Goal: Transaction & Acquisition: Purchase product/service

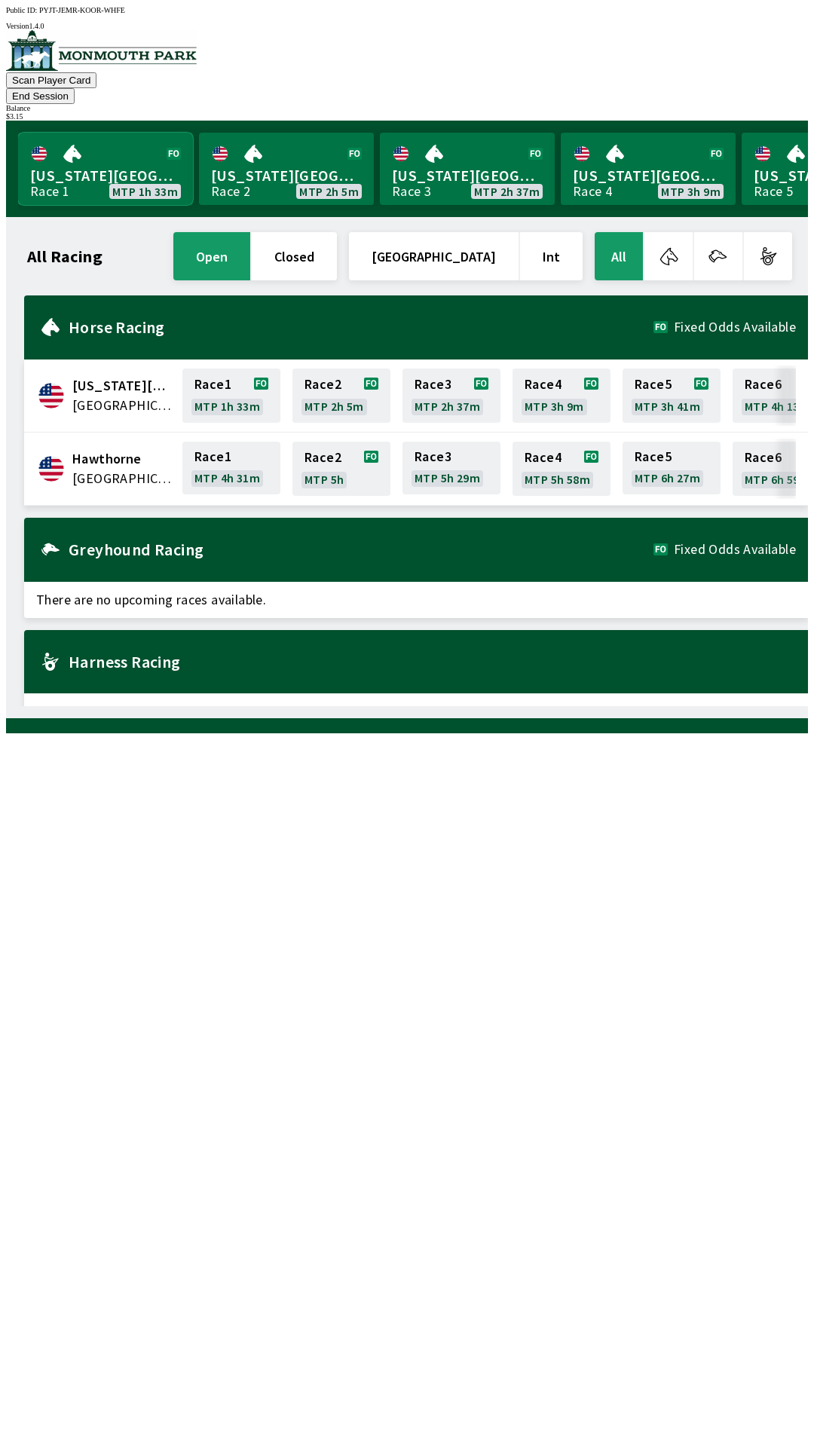
click at [90, 162] on link "[US_STATE] Park Race 1 MTP 1h 33m" at bounding box center [105, 169] width 175 height 72
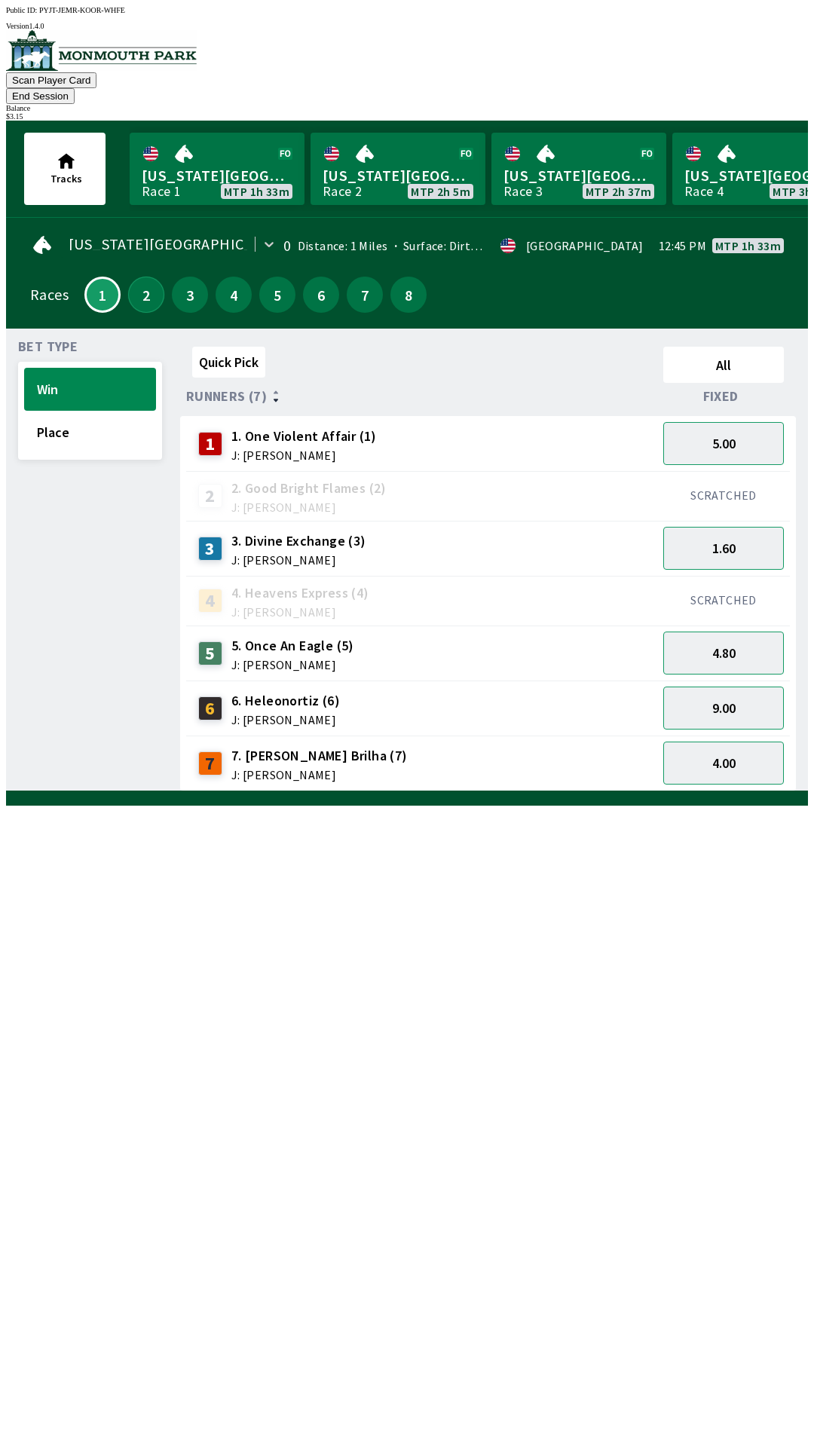
click at [137, 277] on button "2" at bounding box center [146, 295] width 36 height 36
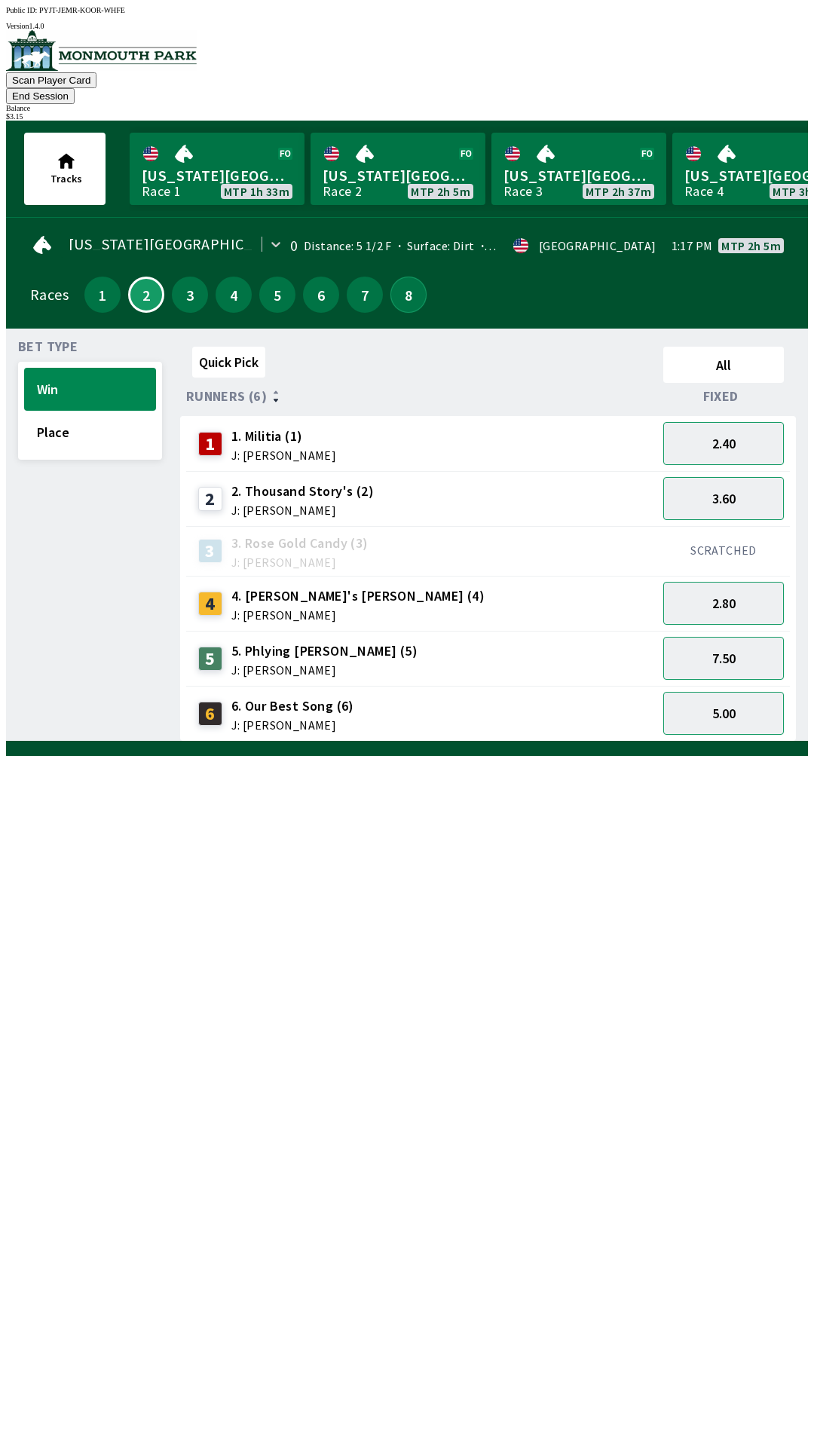
click at [399, 277] on button "8" at bounding box center [408, 295] width 36 height 36
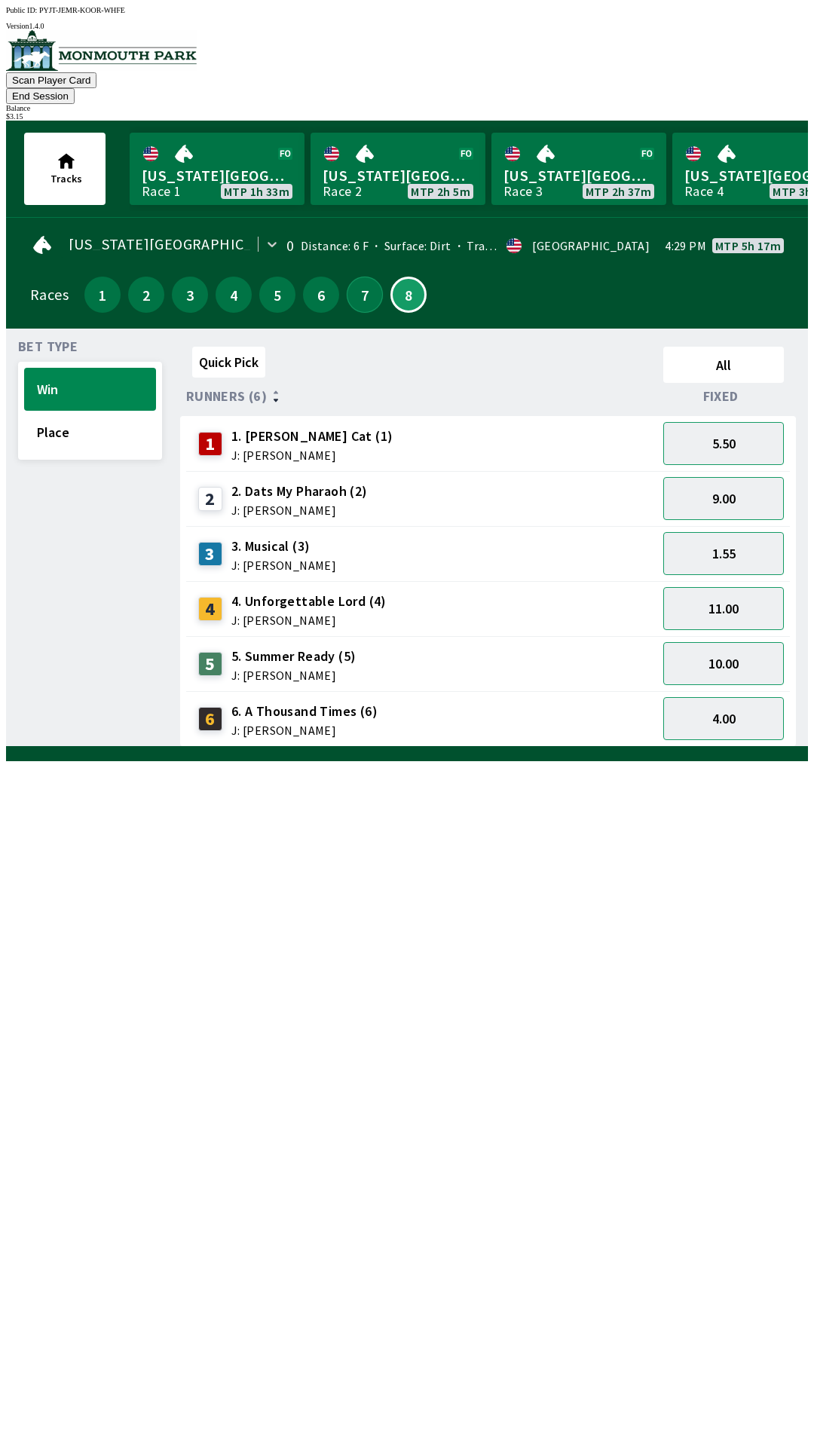
click at [353, 277] on button "7" at bounding box center [365, 295] width 36 height 36
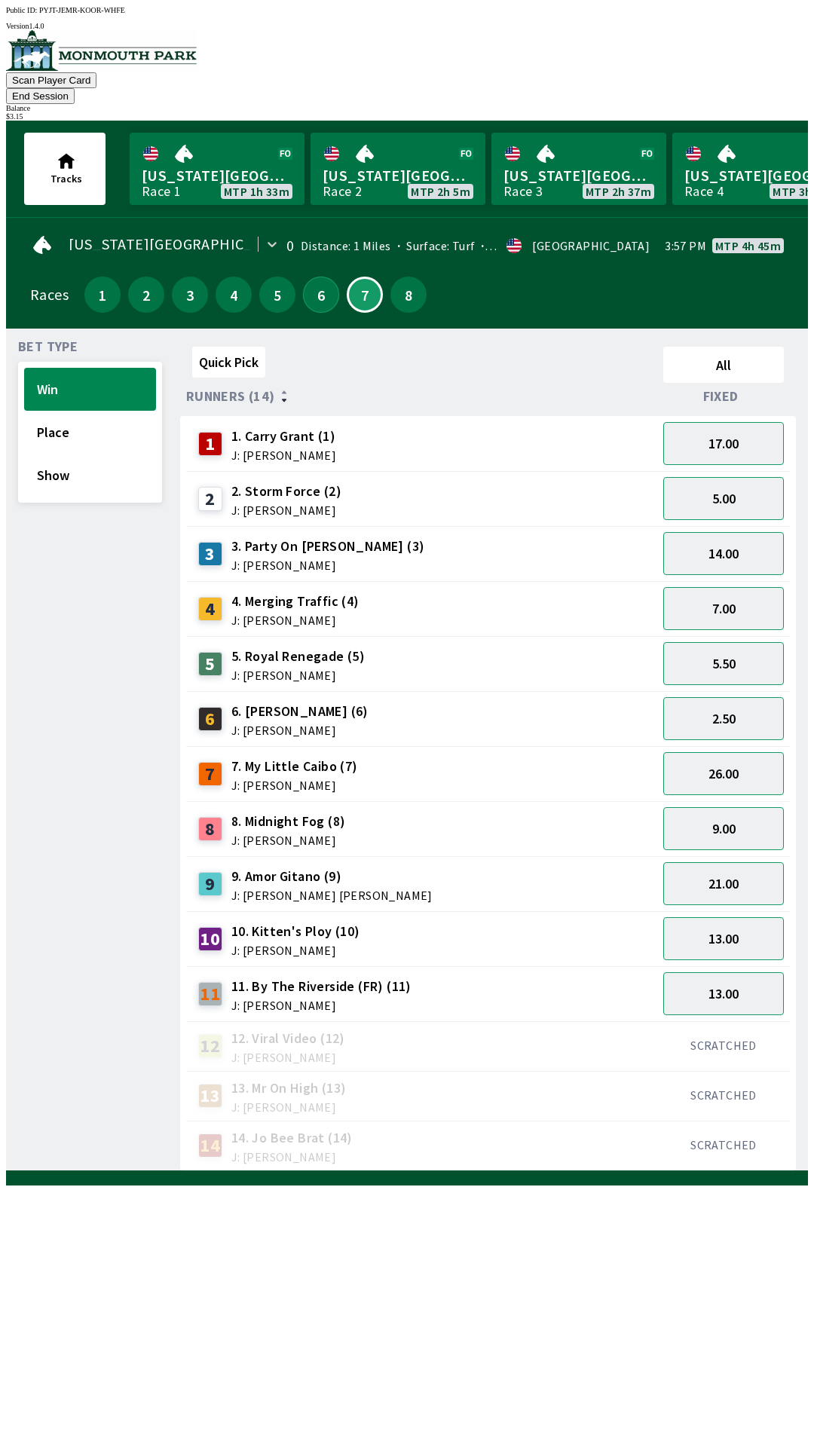
click at [306, 277] on button "6" at bounding box center [321, 295] width 36 height 36
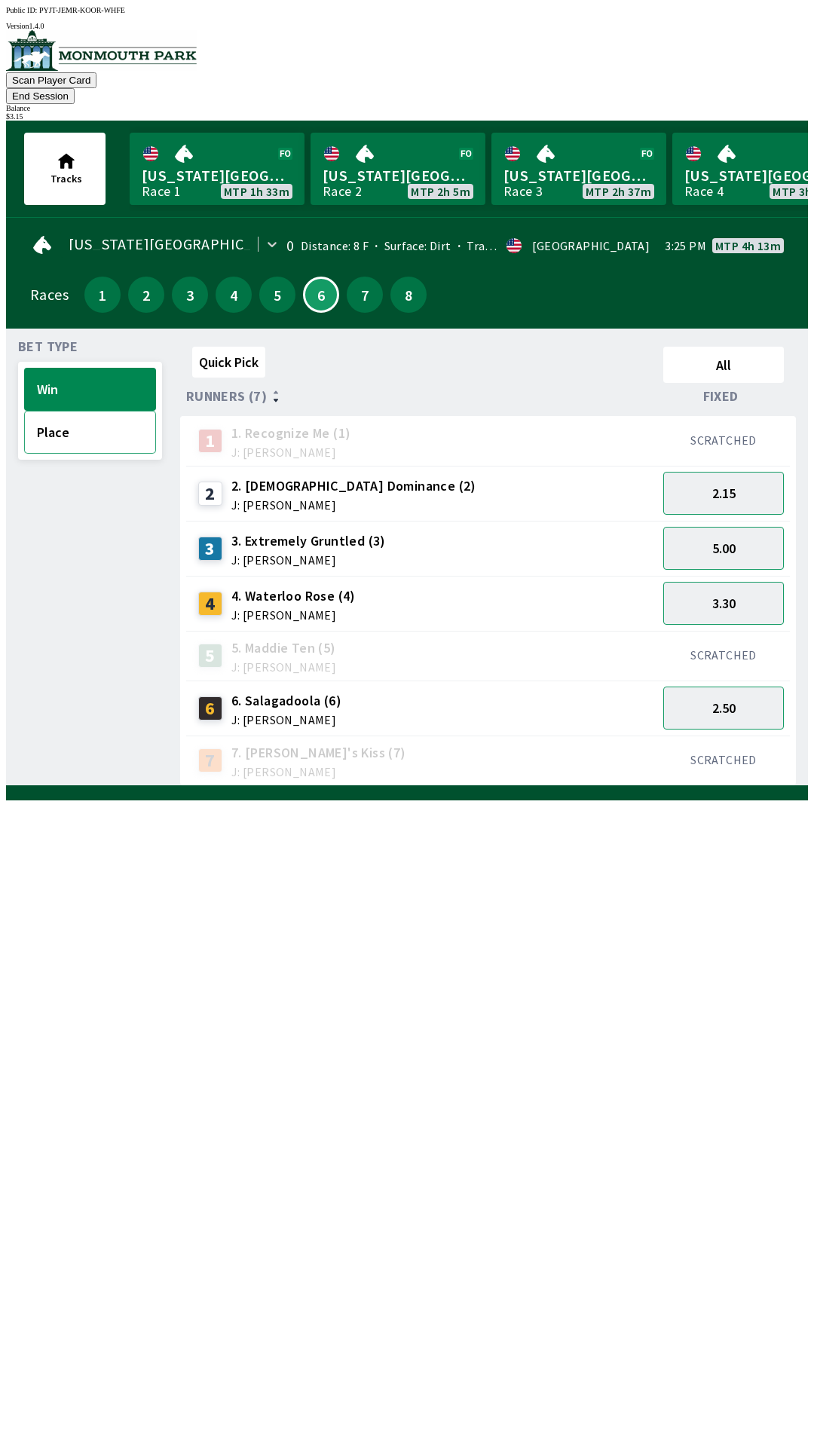
click at [101, 417] on button "Place" at bounding box center [90, 432] width 132 height 43
click at [726, 687] on button "2.25" at bounding box center [723, 707] width 121 height 43
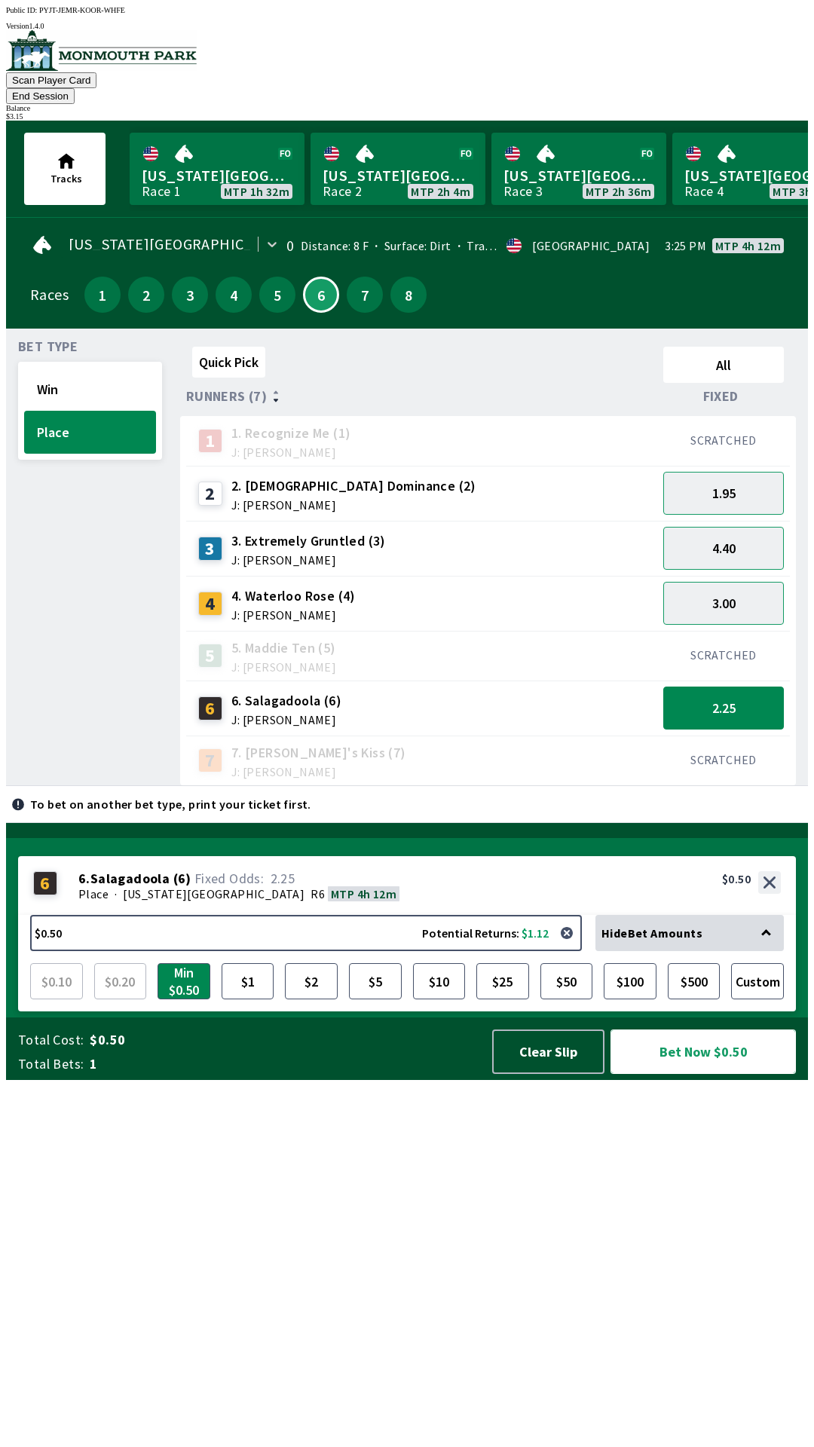
click at [711, 1074] on button "Bet Now $0.50" at bounding box center [702, 1051] width 185 height 44
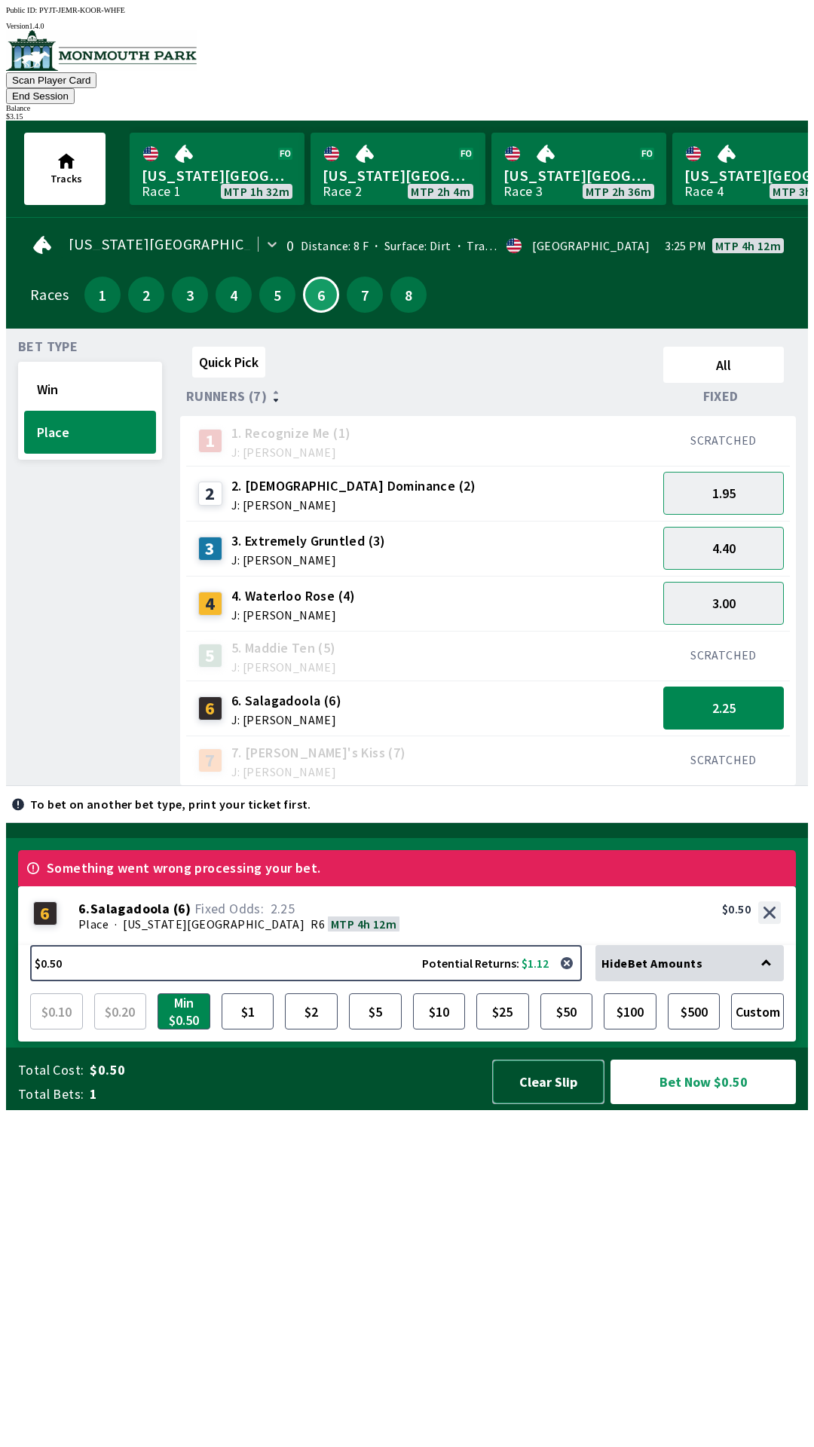
click at [540, 1104] on button "Clear Slip" at bounding box center [548, 1081] width 112 height 44
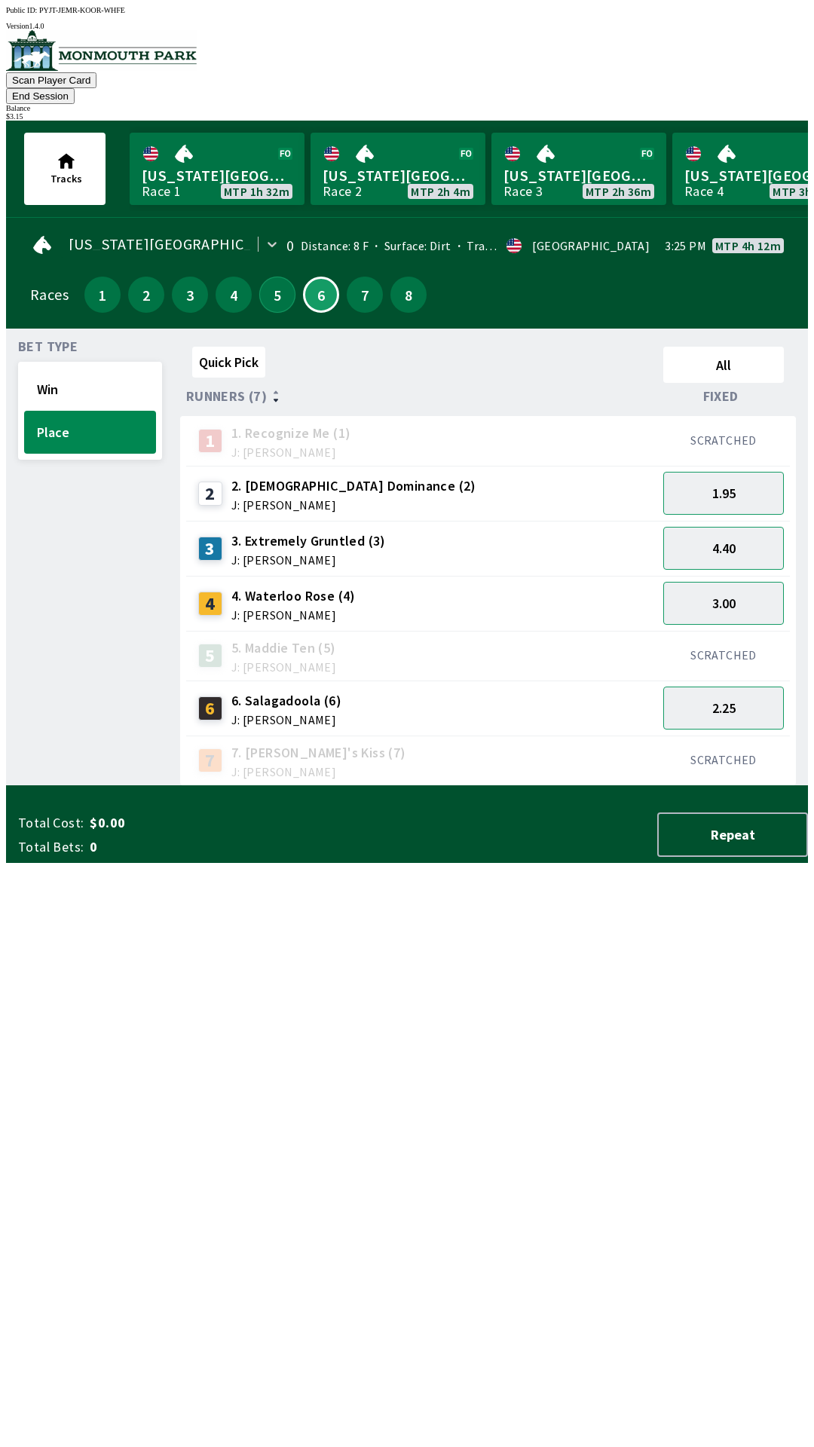
click at [271, 277] on button "5" at bounding box center [277, 295] width 36 height 36
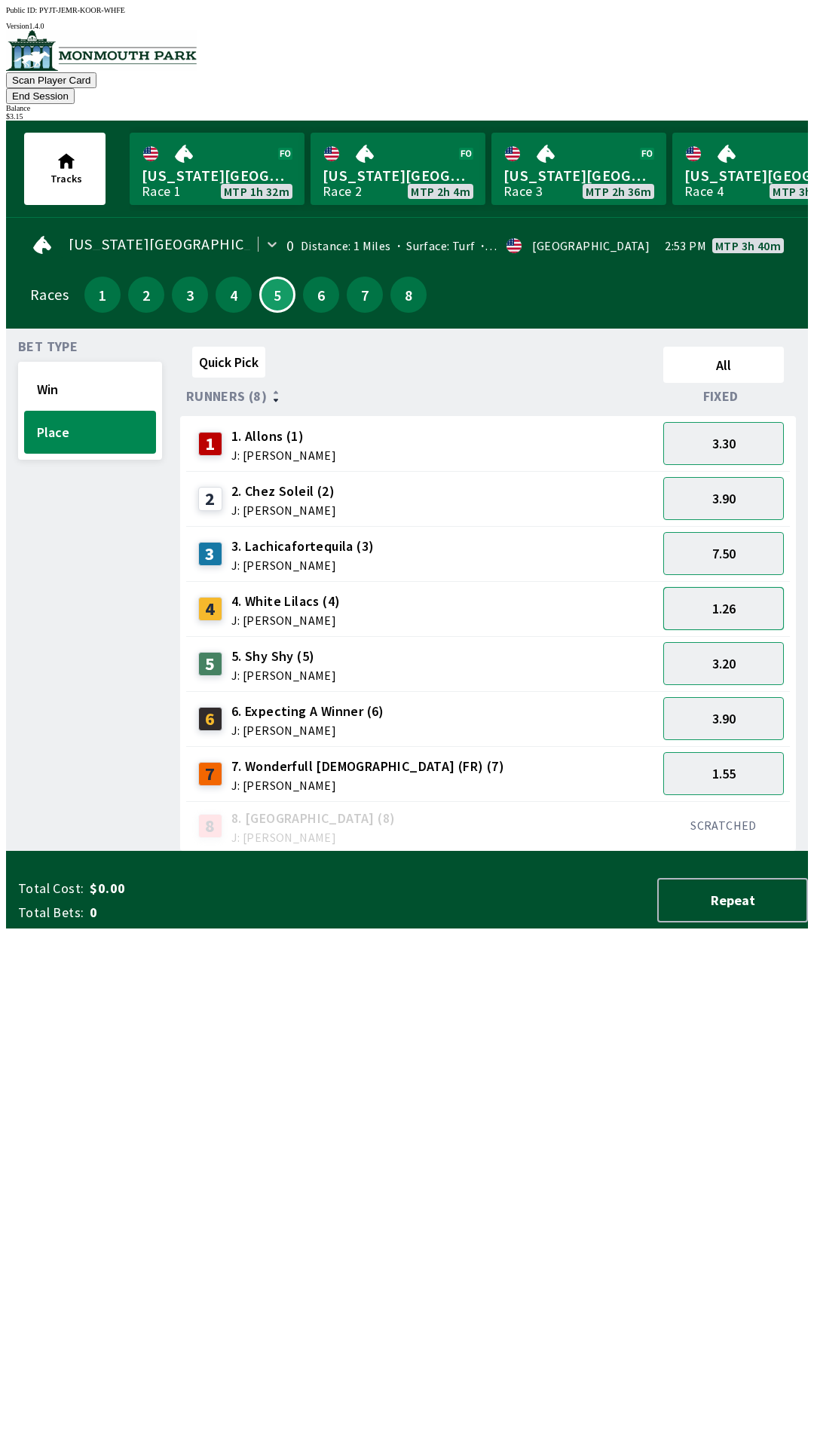
click at [738, 587] on button "1.26" at bounding box center [723, 608] width 121 height 43
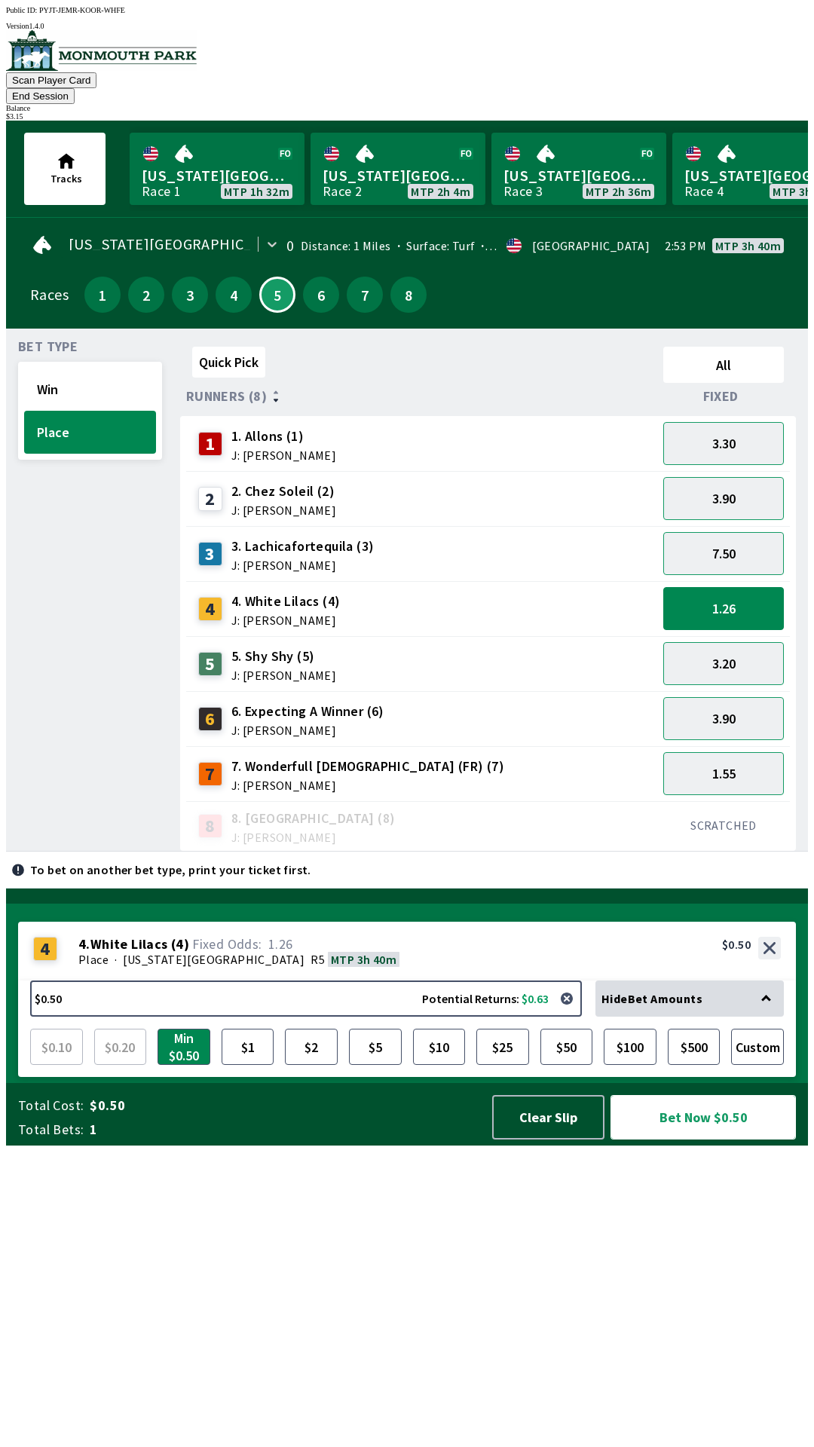
click at [695, 1139] on button "Bet Now $0.50" at bounding box center [702, 1117] width 185 height 44
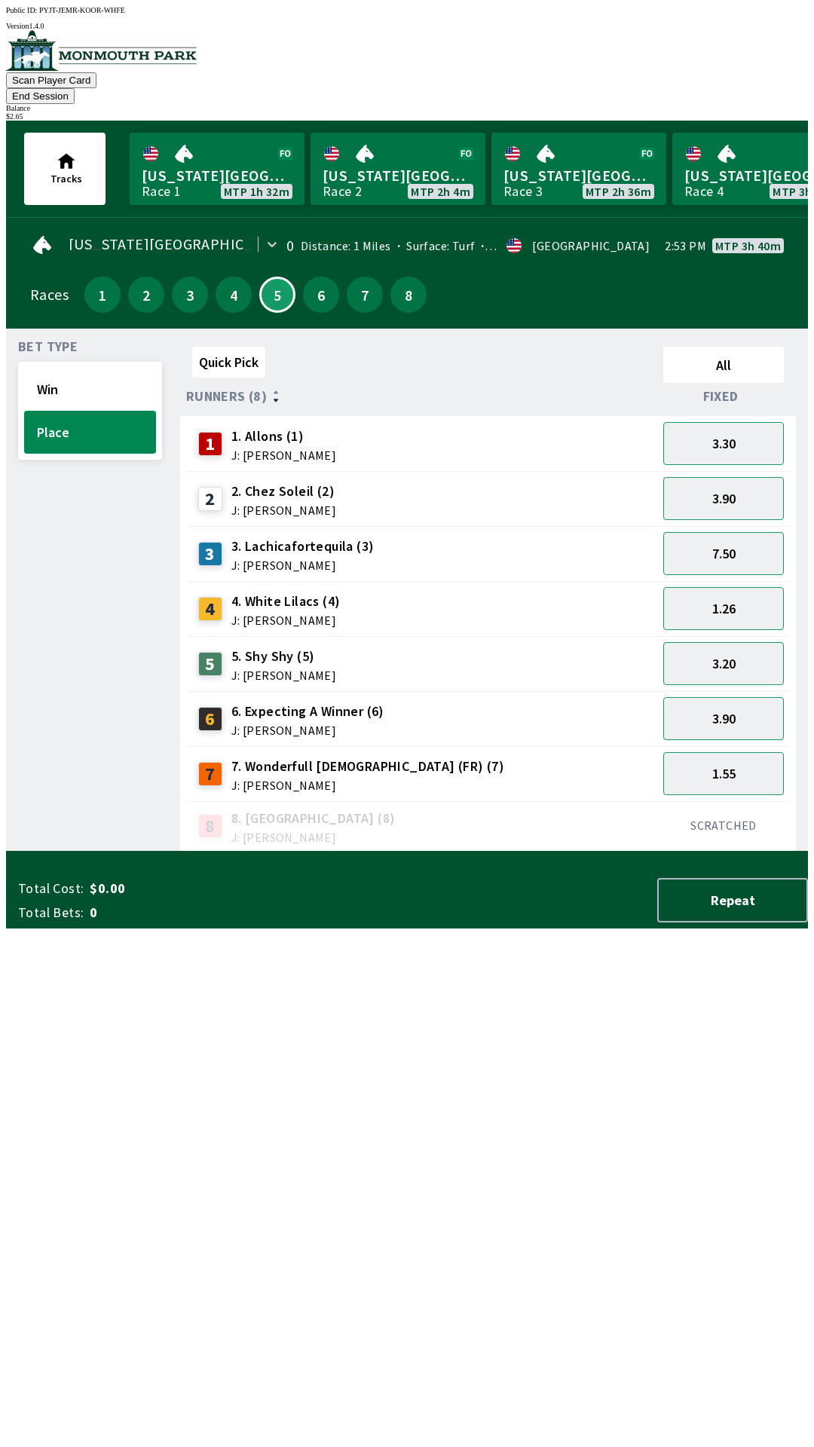
click at [62, 662] on div "Bet Type Win Place" at bounding box center [90, 596] width 144 height 511
click at [224, 277] on button "4" at bounding box center [233, 295] width 36 height 36
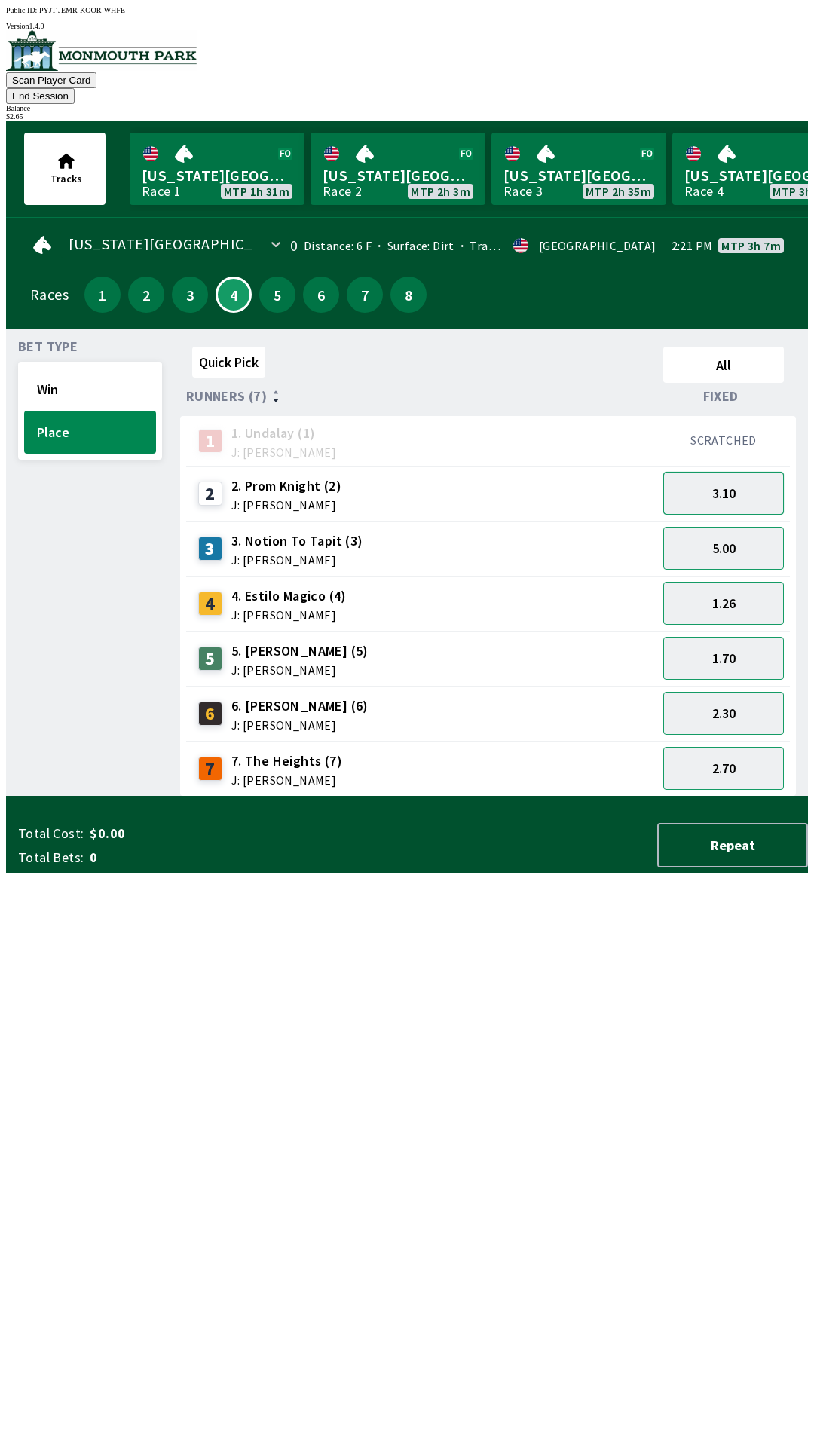
click at [734, 472] on button "3.10" at bounding box center [723, 493] width 121 height 43
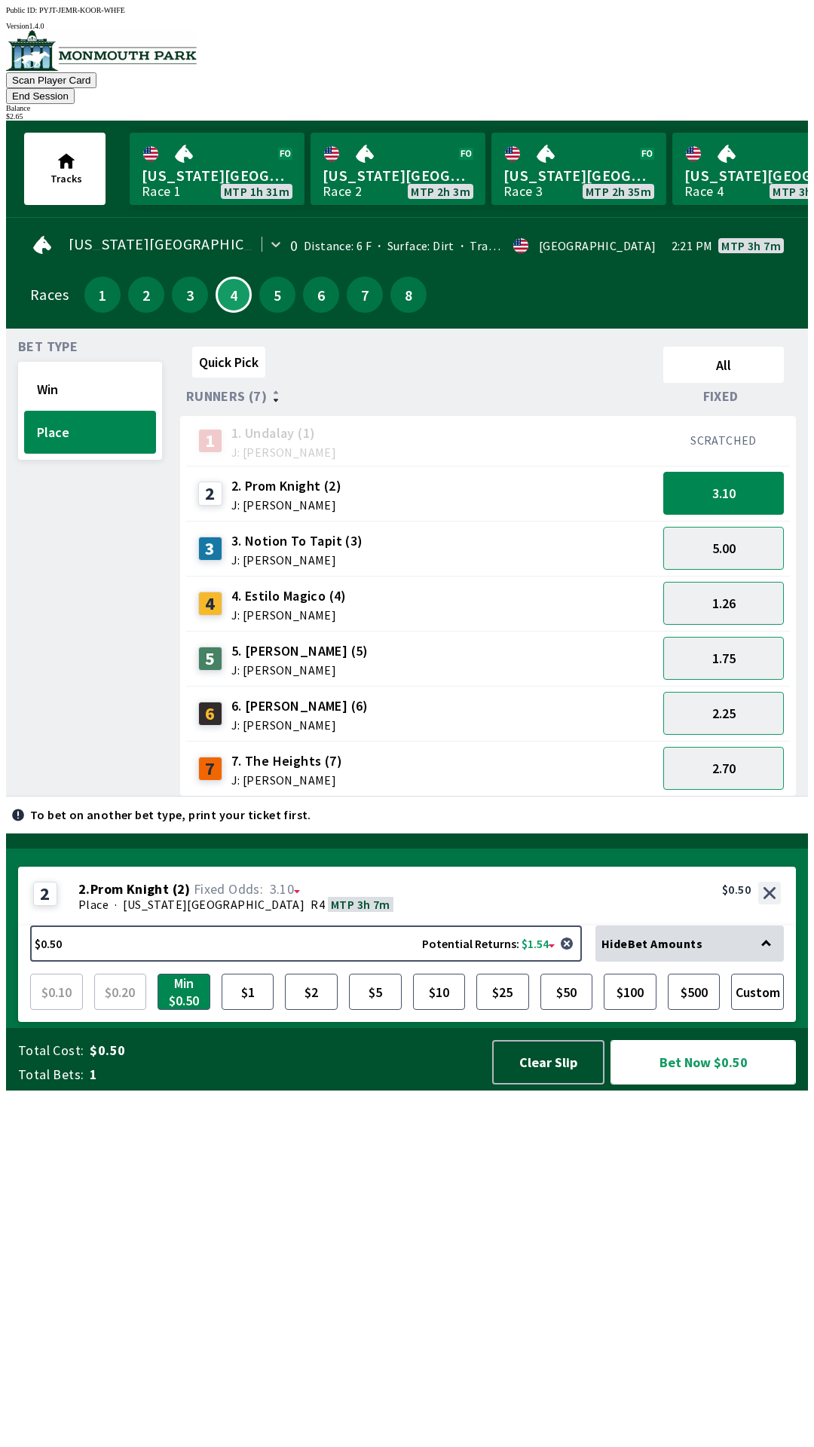
click at [697, 1084] on button "Bet Now $0.50" at bounding box center [702, 1062] width 185 height 44
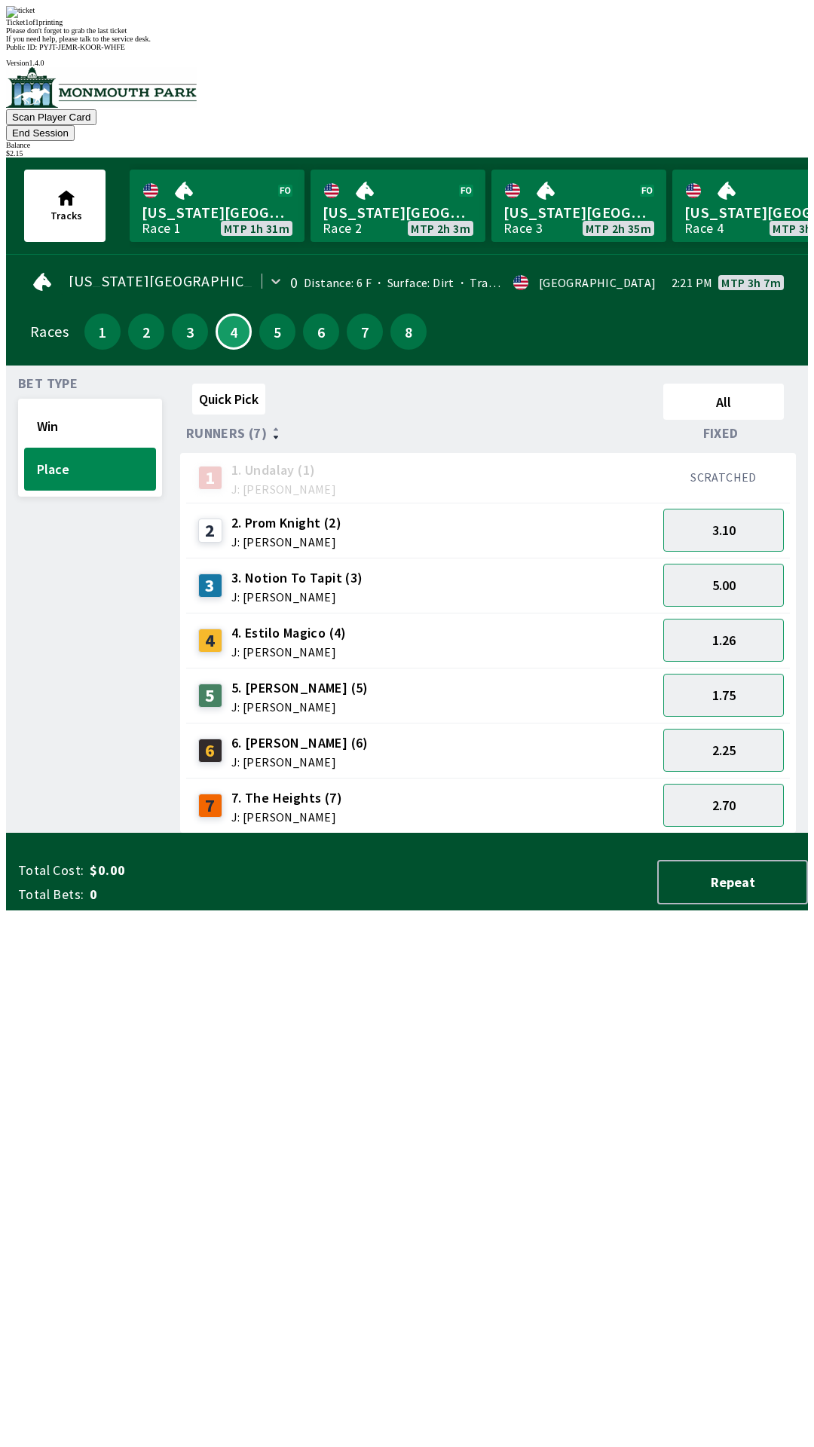
click at [41, 815] on div "Bet Type Win Place" at bounding box center [90, 605] width 144 height 456
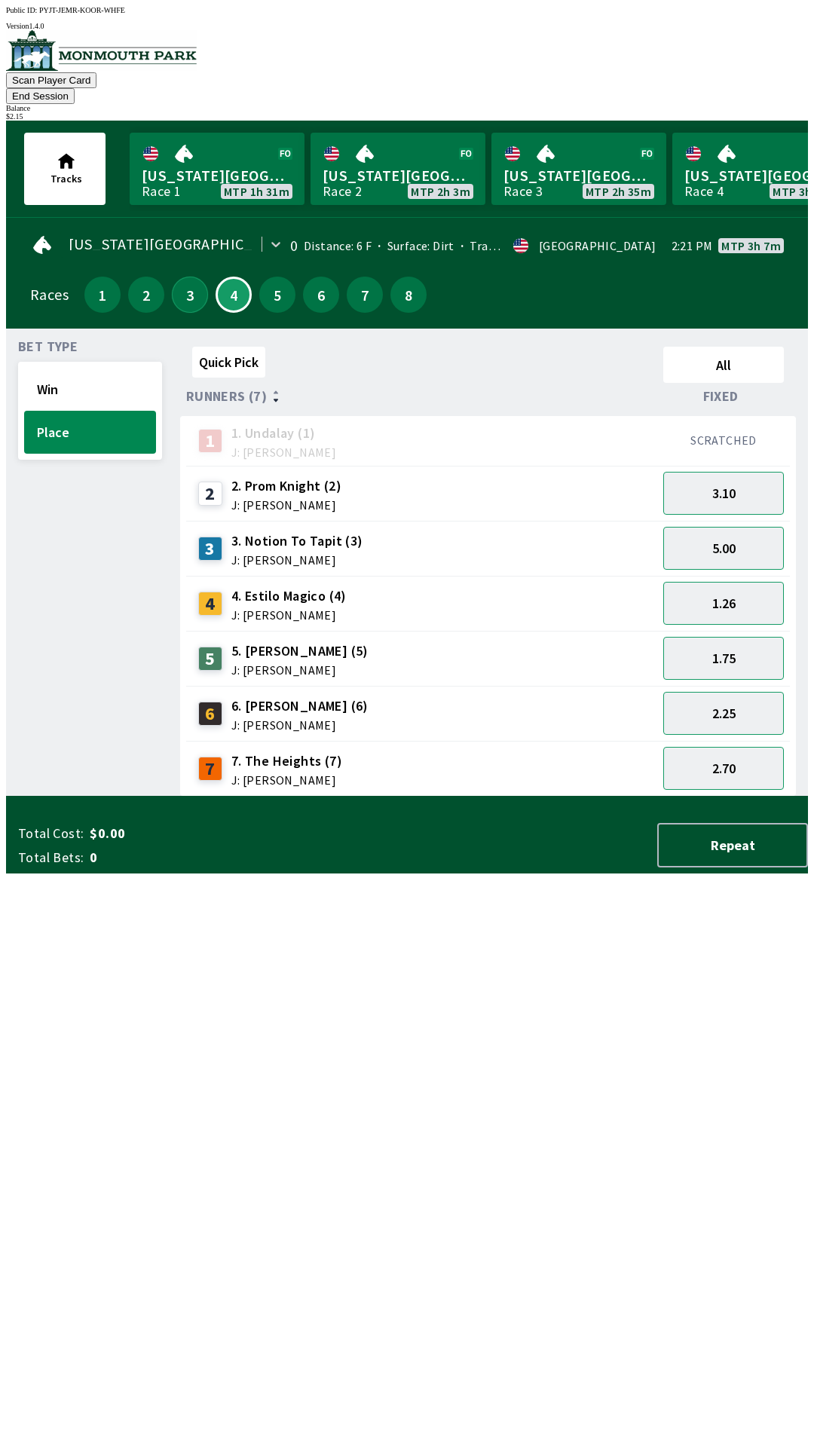
click at [183, 277] on button "3" at bounding box center [190, 295] width 36 height 36
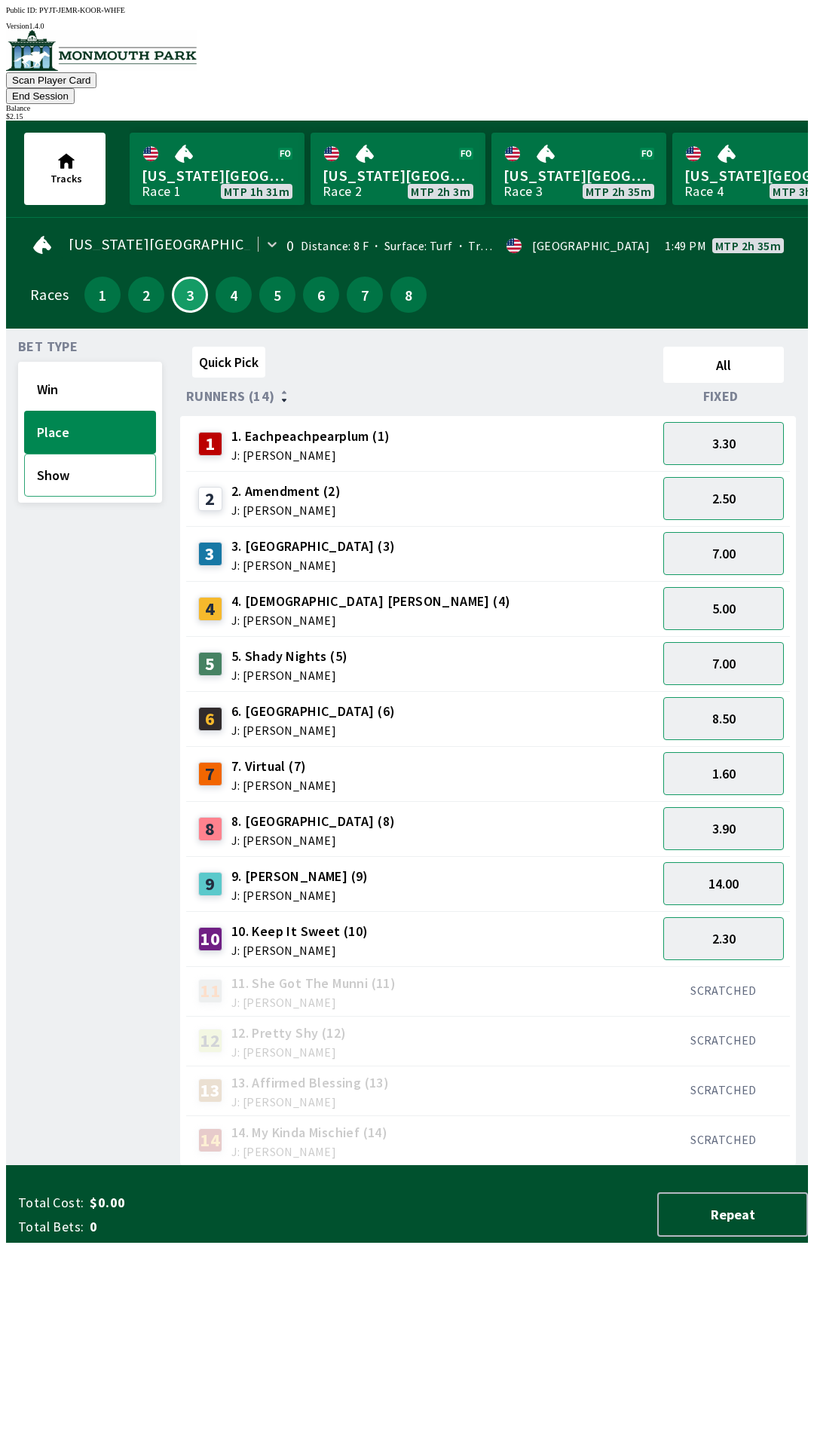
click at [55, 457] on button "Show" at bounding box center [90, 475] width 132 height 43
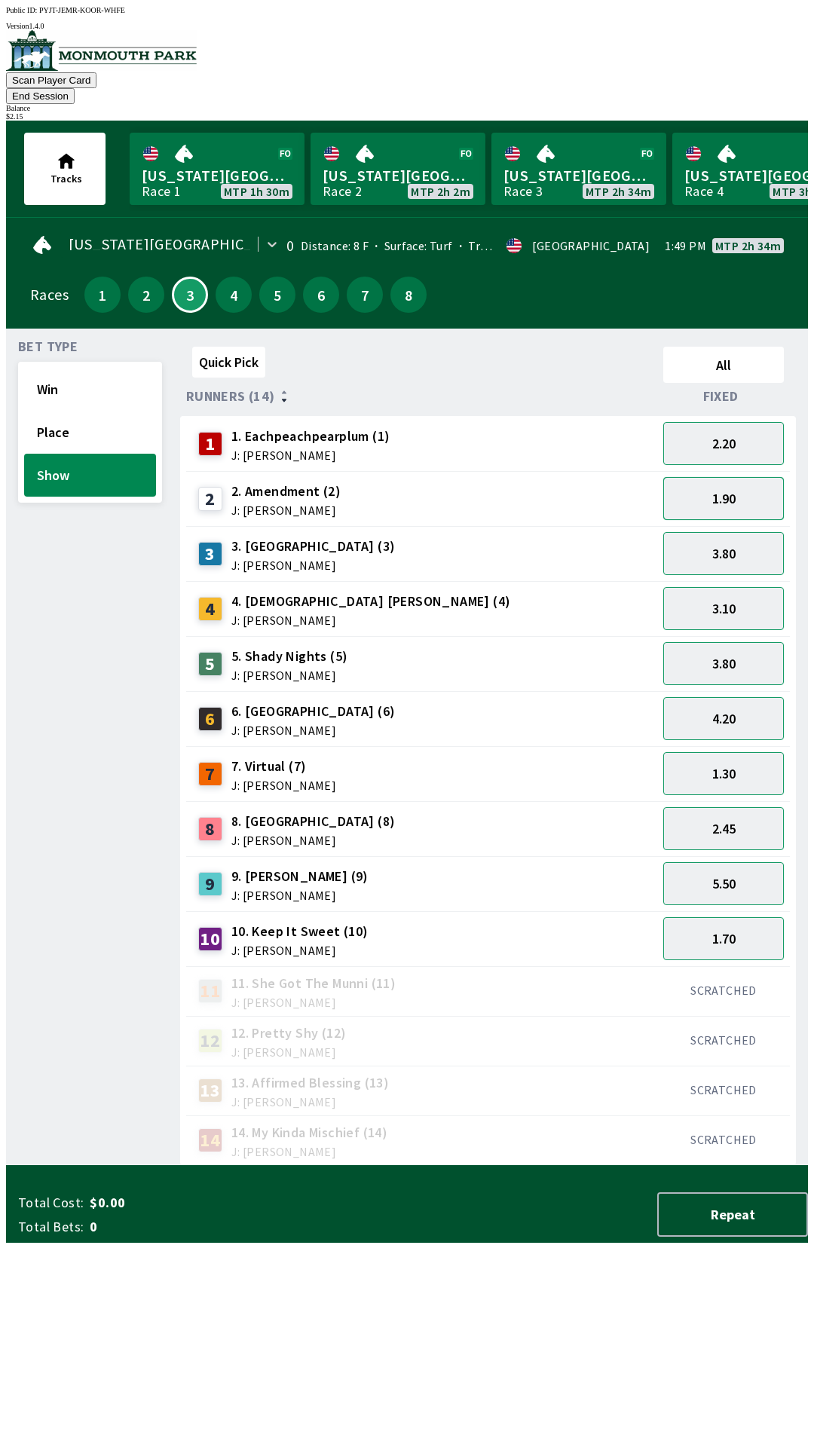
click at [739, 477] on button "1.90" at bounding box center [723, 498] width 121 height 43
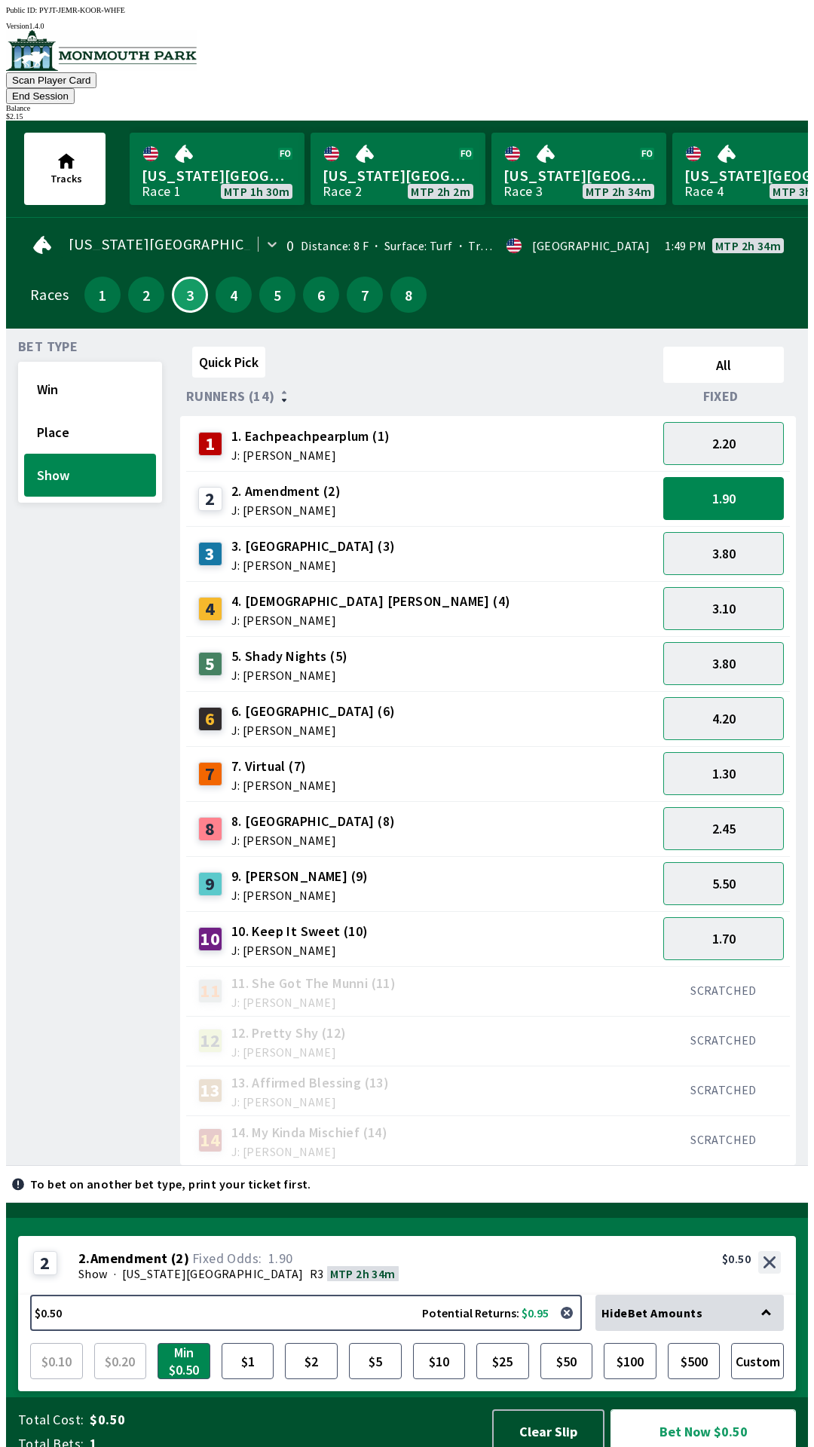
click at [696, 1415] on button "Bet Now $0.50" at bounding box center [702, 1431] width 185 height 44
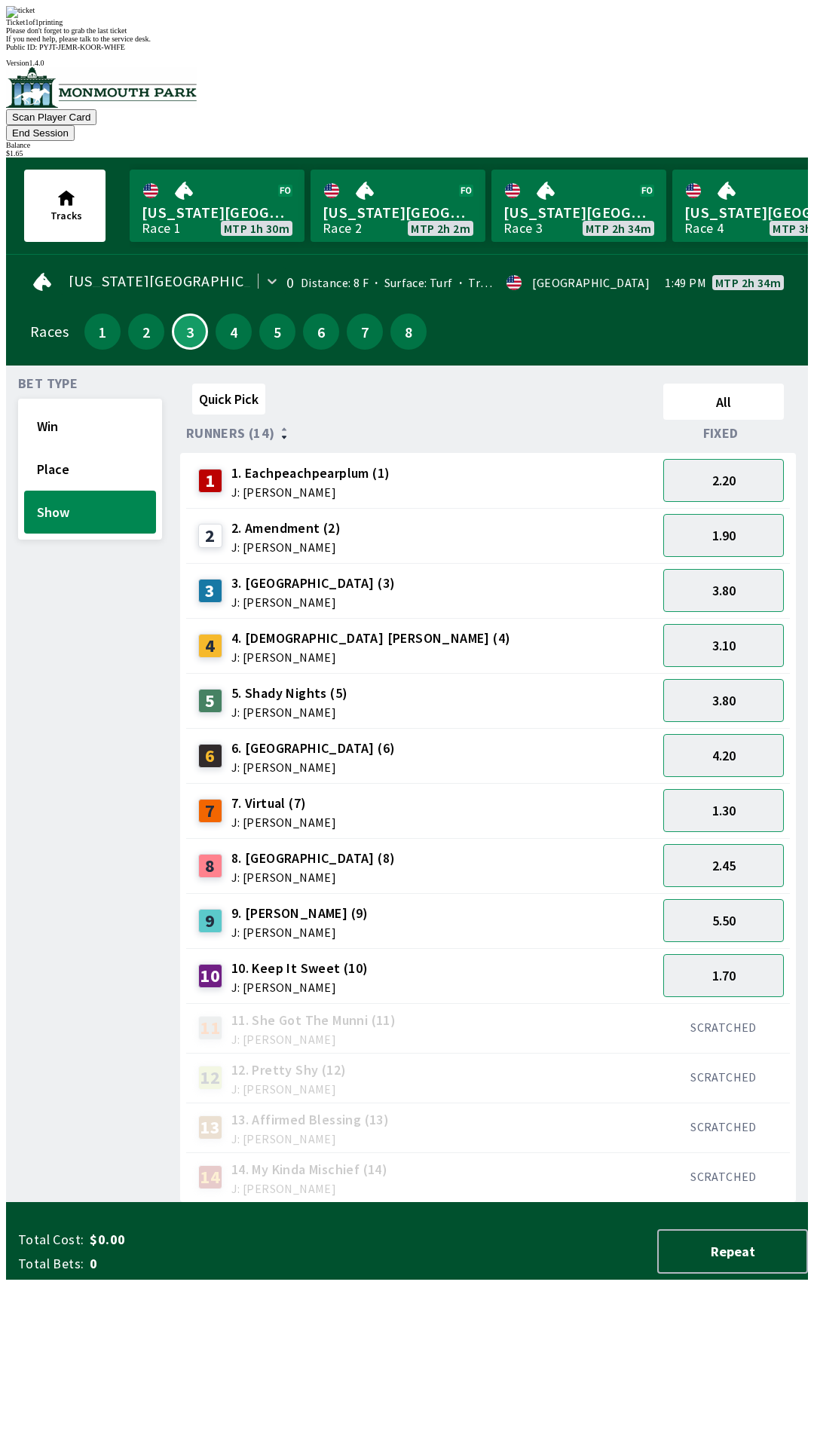
click at [62, 912] on div "Bet Type Win Place Show" at bounding box center [90, 789] width 144 height 825
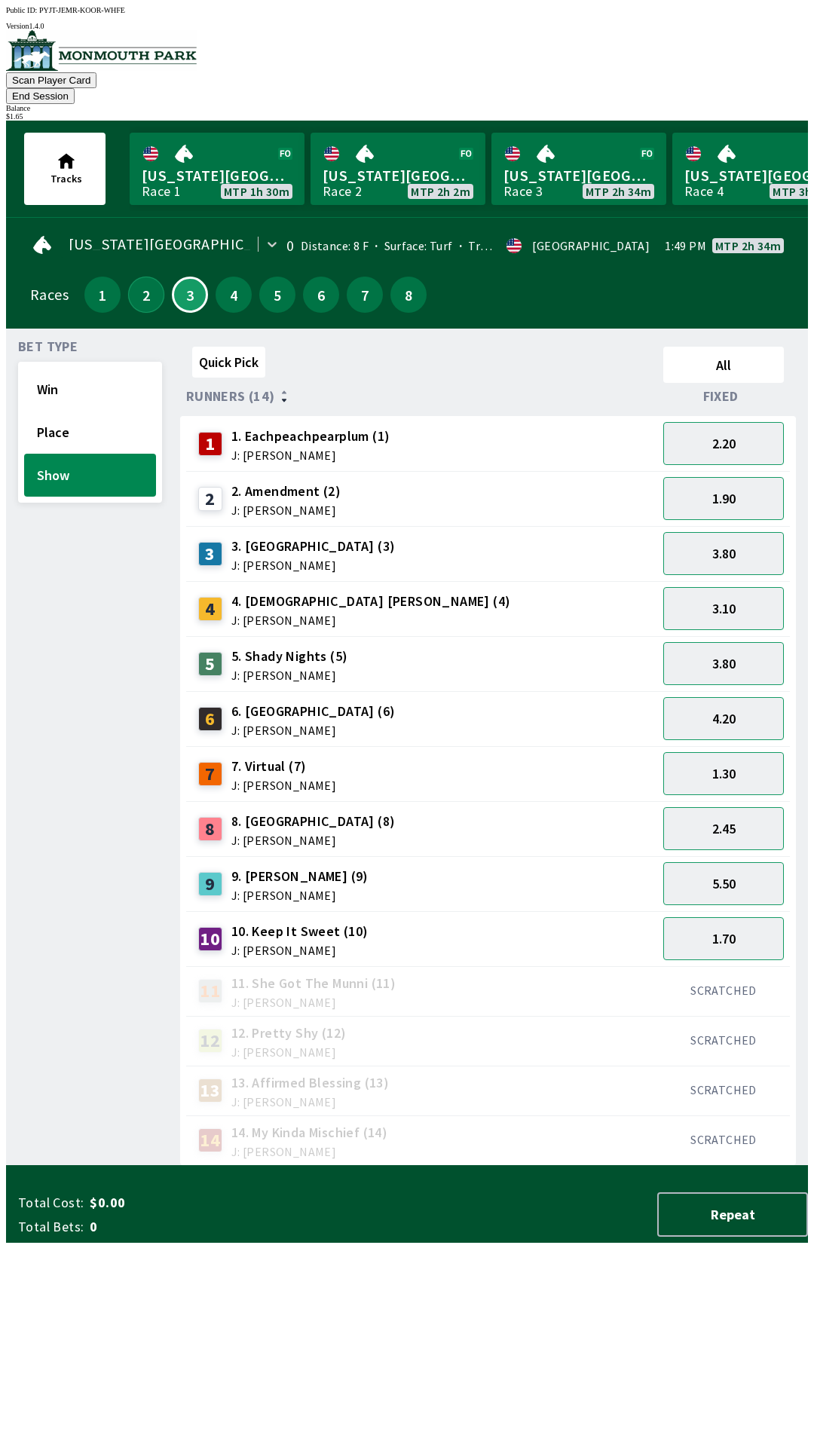
click at [137, 280] on button "2" at bounding box center [146, 295] width 36 height 36
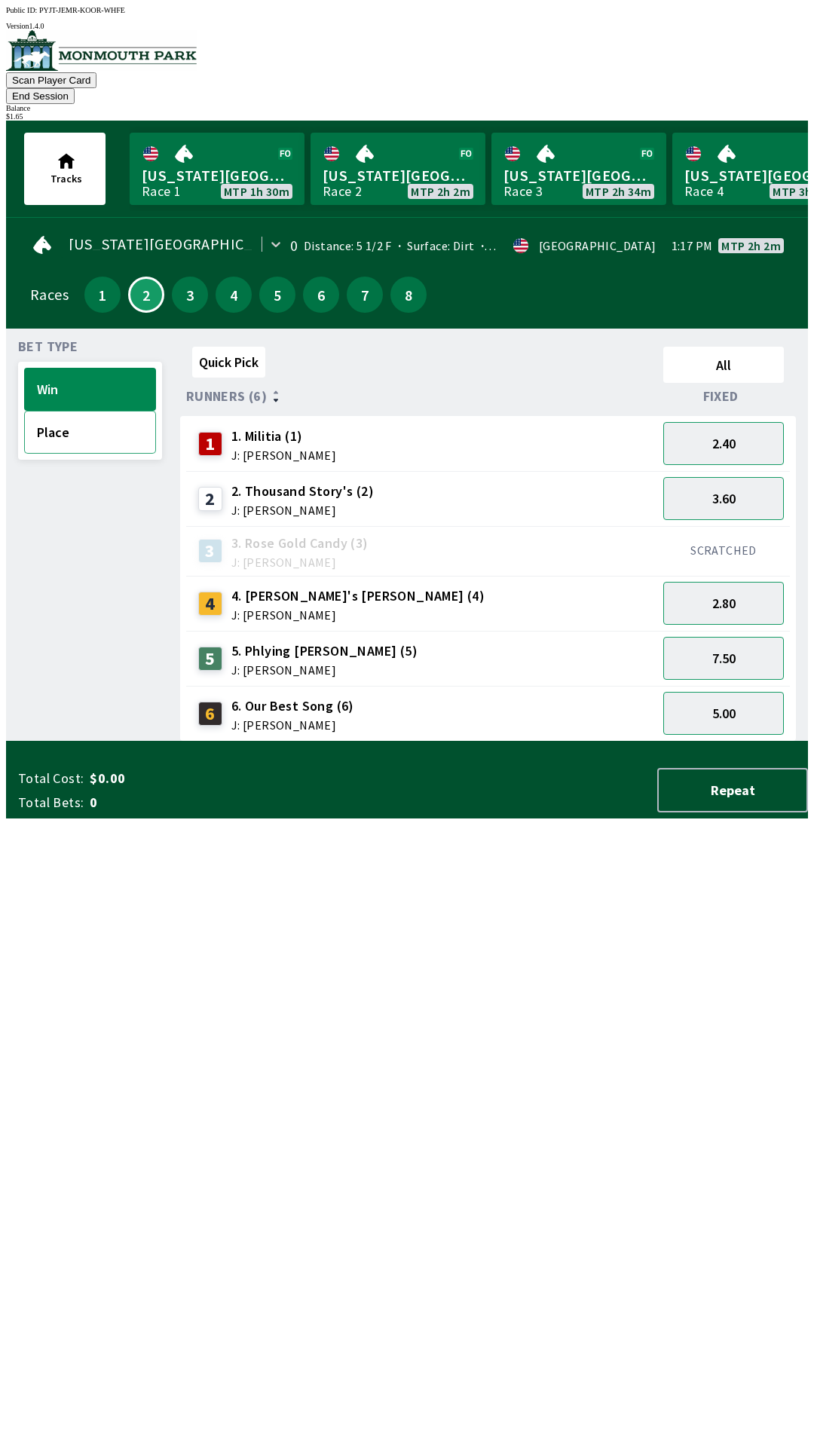
click at [81, 417] on button "Place" at bounding box center [90, 432] width 132 height 43
click at [742, 422] on button "1.35" at bounding box center [723, 443] width 121 height 43
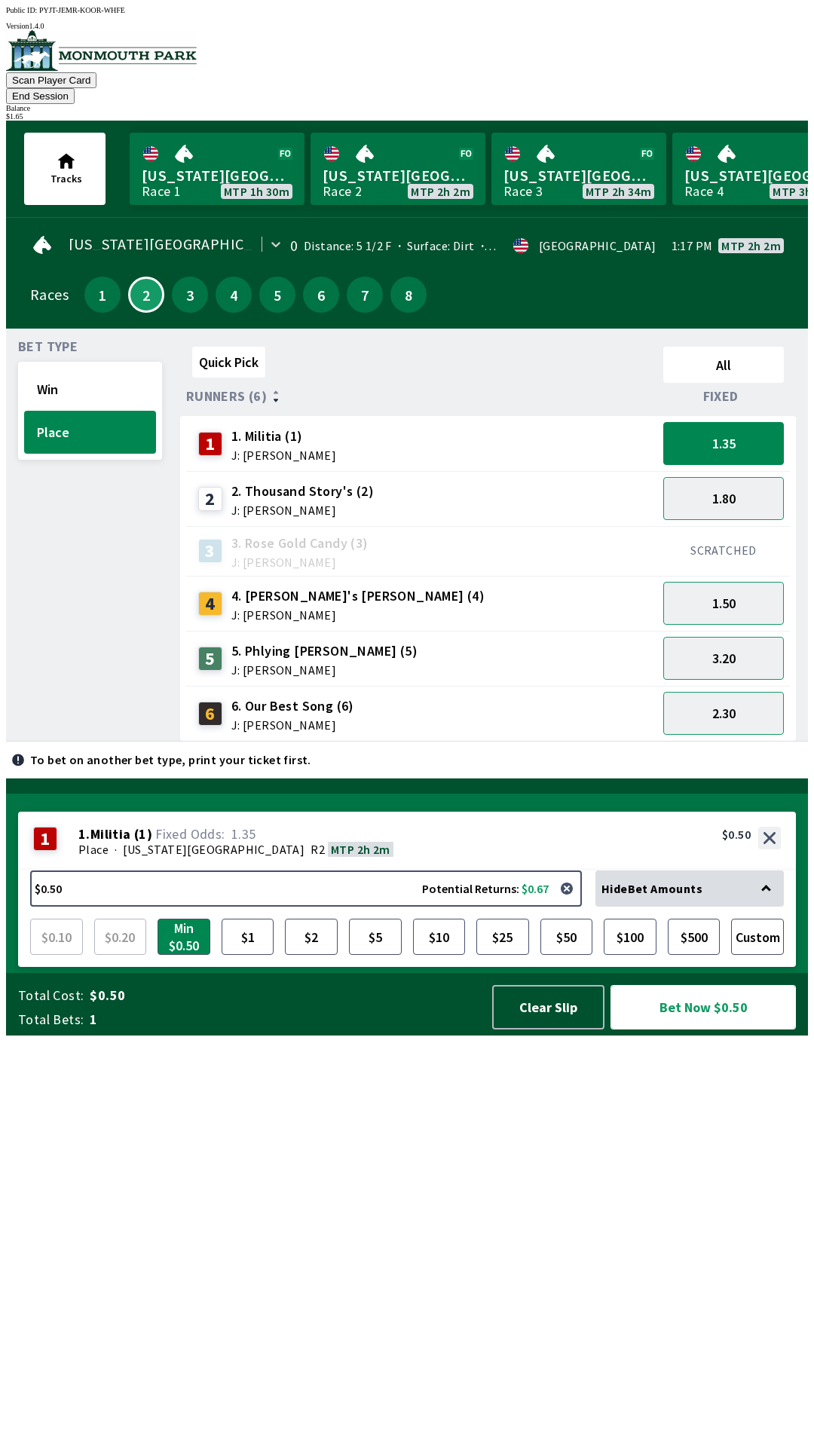
click at [689, 1029] on button "Bet Now $0.50" at bounding box center [702, 1007] width 185 height 44
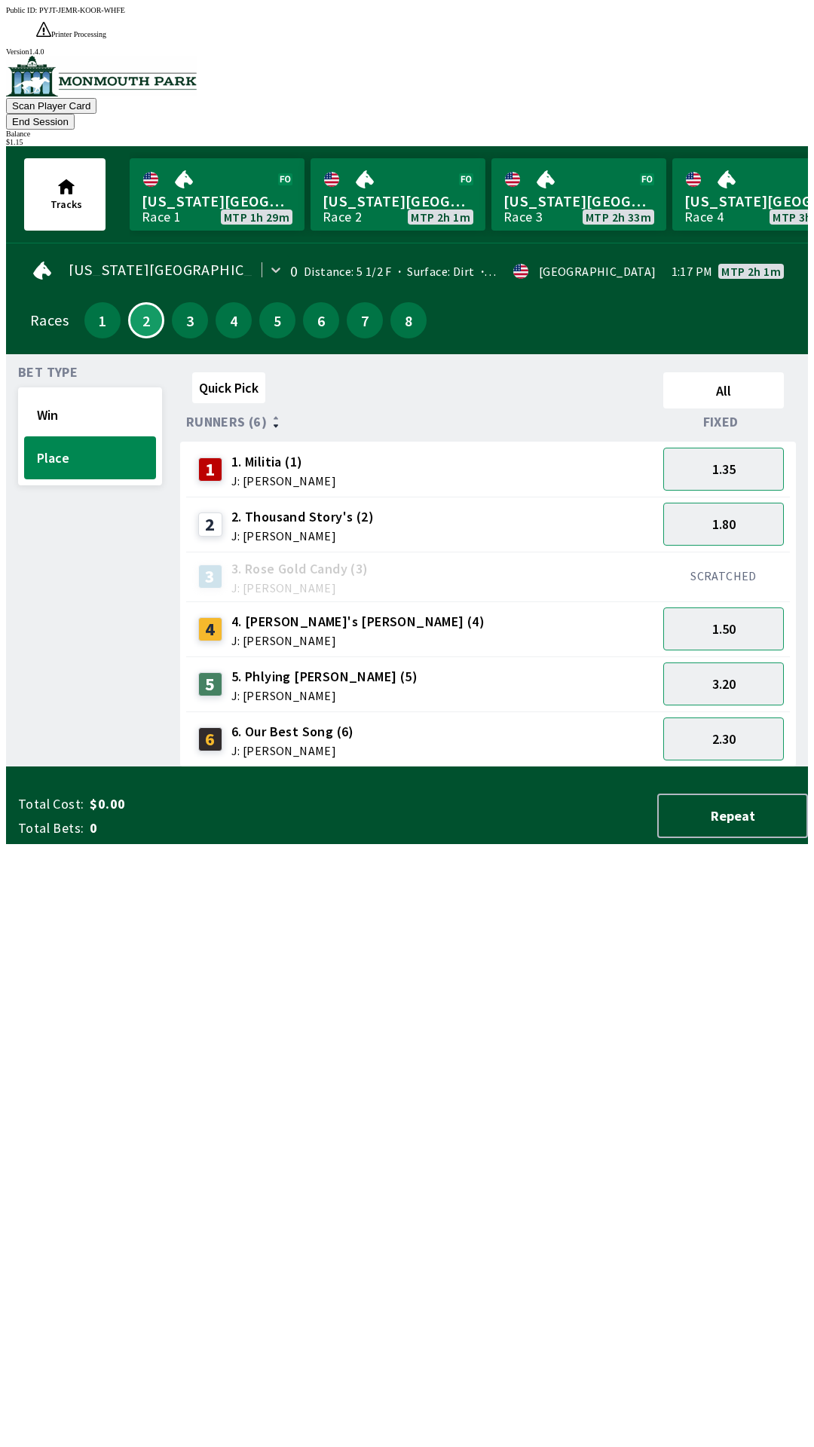
click at [44, 767] on div "Bet Type Win Place" at bounding box center [90, 566] width 144 height 401
click at [75, 114] on button "End Session" at bounding box center [40, 122] width 69 height 16
